Goal: Task Accomplishment & Management: Complete application form

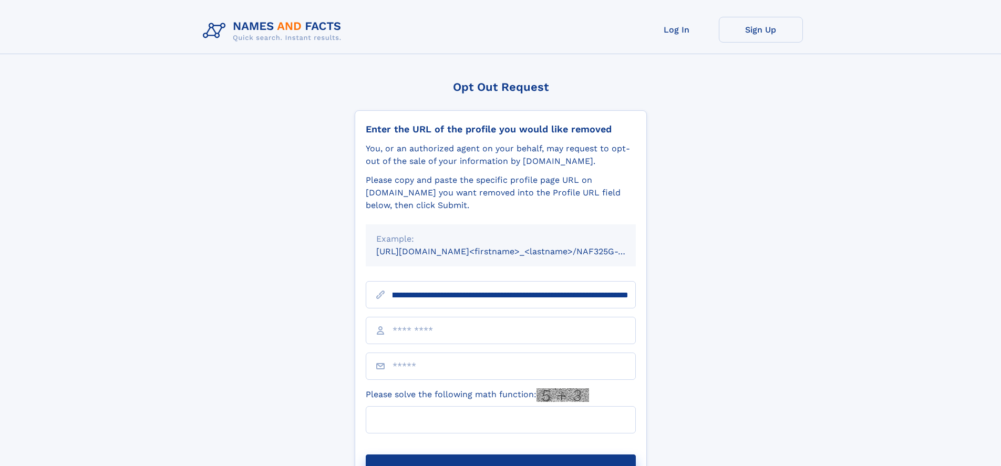
scroll to position [0, 112]
type input "**********"
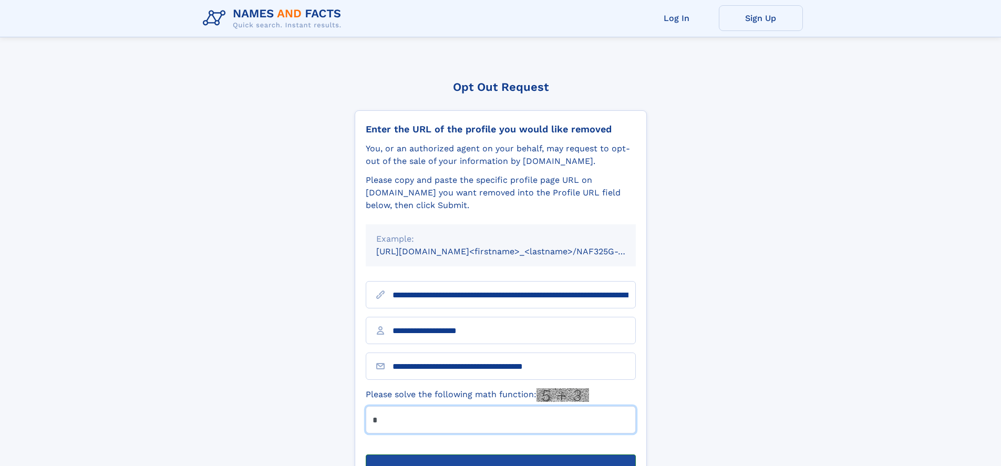
type input "*"
click at [500, 454] on button "Submit Opt Out Request" at bounding box center [501, 471] width 270 height 34
